Goal: Navigation & Orientation: Find specific page/section

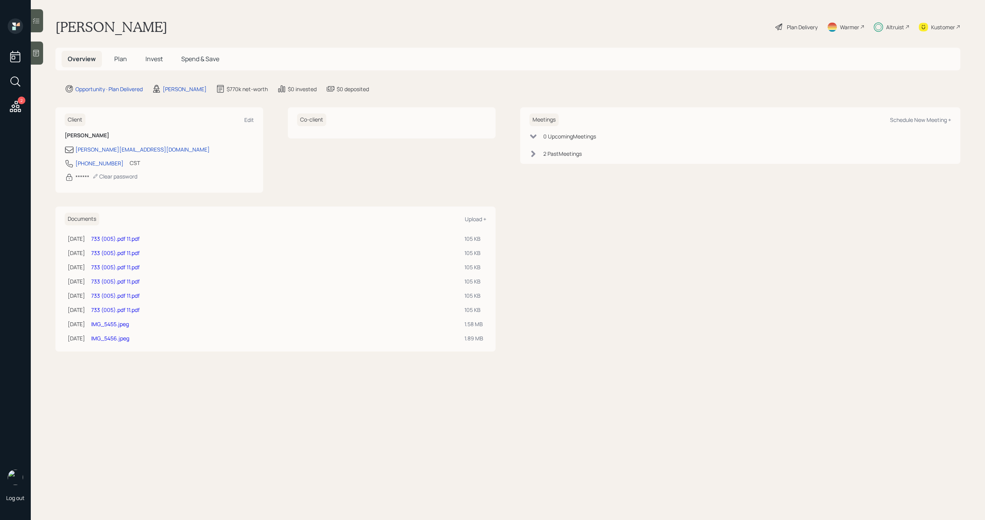
click at [120, 60] on span "Plan" at bounding box center [120, 59] width 13 height 8
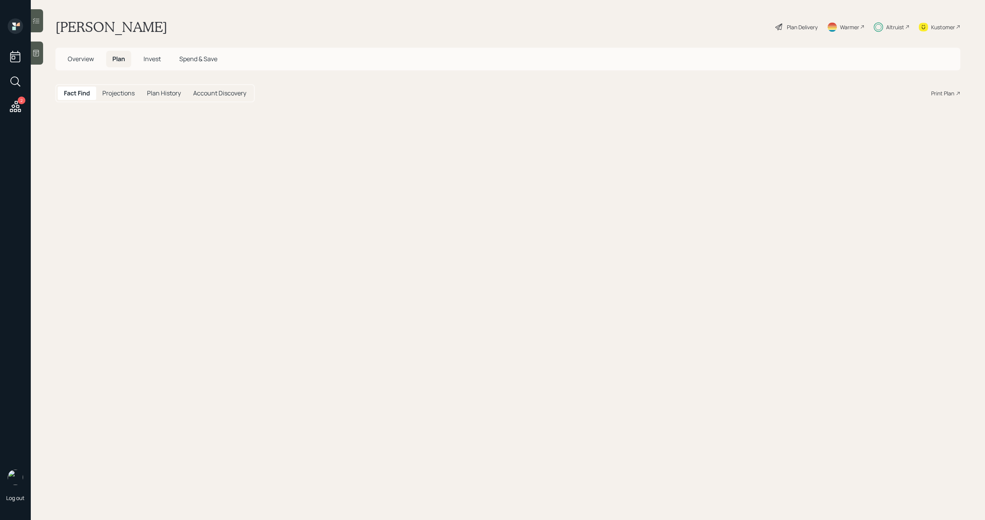
click at [154, 60] on span "Invest" at bounding box center [152, 59] width 17 height 8
